Goal: Browse casually: Explore the website without a specific task or goal

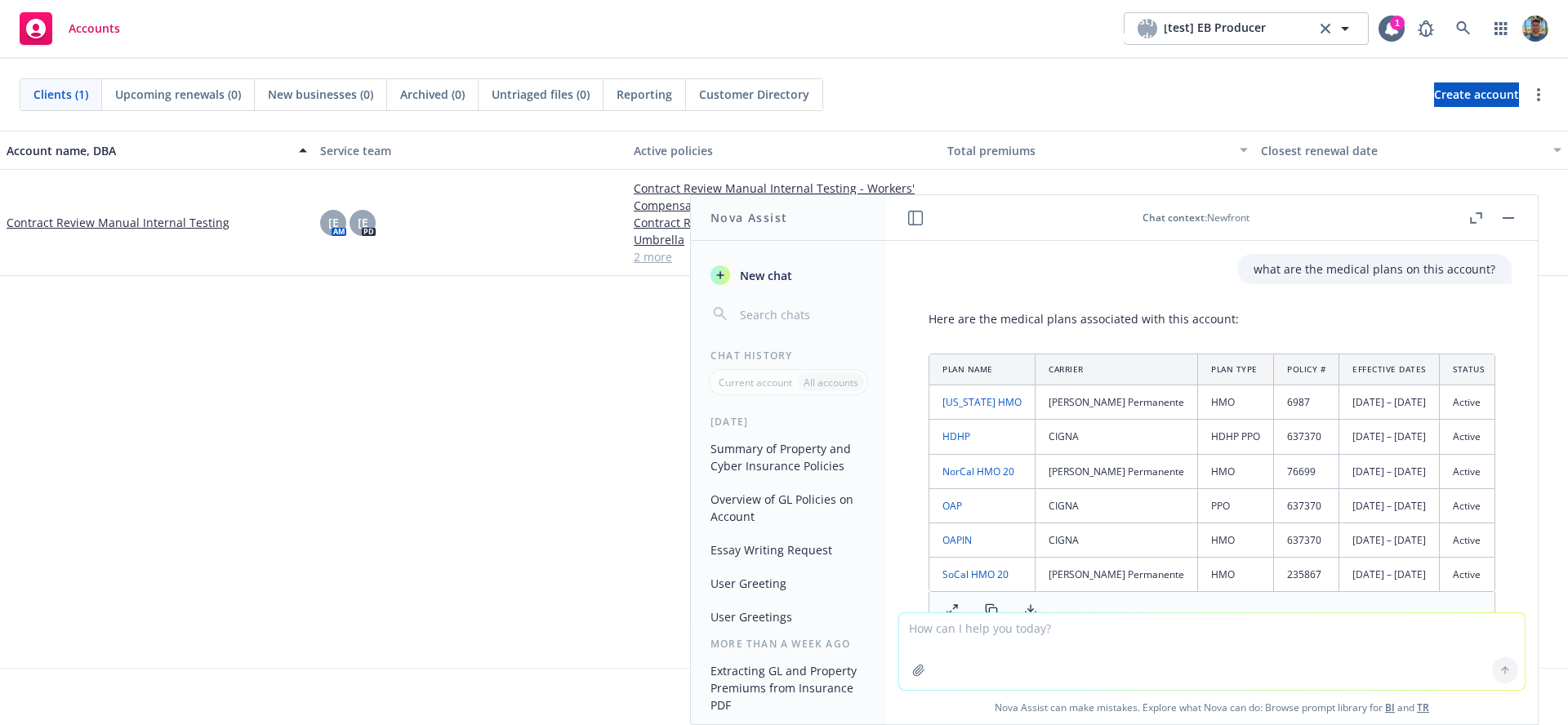
scroll to position [211, 0]
